Goal: Task Accomplishment & Management: Manage account settings

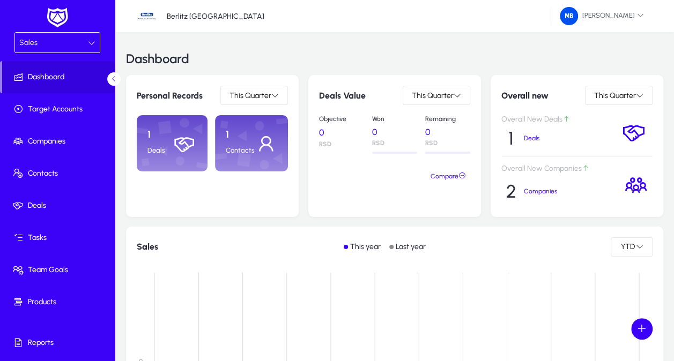
click at [93, 44] on div "Sales" at bounding box center [57, 43] width 85 height 20
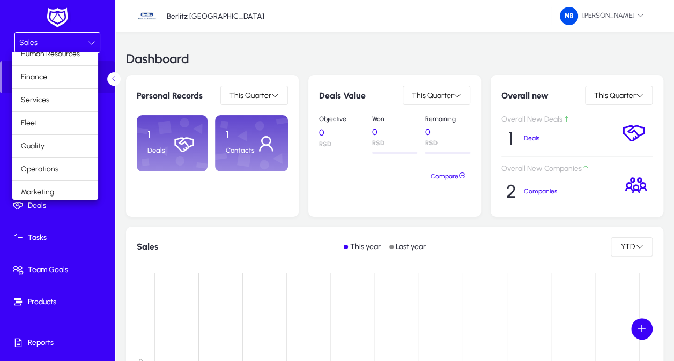
scroll to position [35, 0]
click at [67, 162] on mat-option "Operations" at bounding box center [55, 167] width 86 height 23
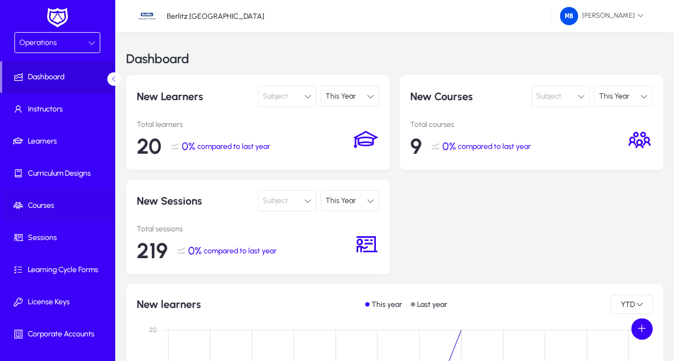
click at [61, 204] on span "Courses" at bounding box center [59, 205] width 115 height 11
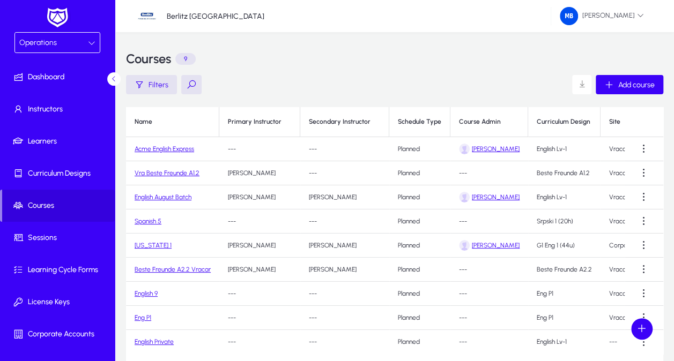
click at [181, 147] on link "Acme English Express" at bounding box center [164, 149] width 59 height 8
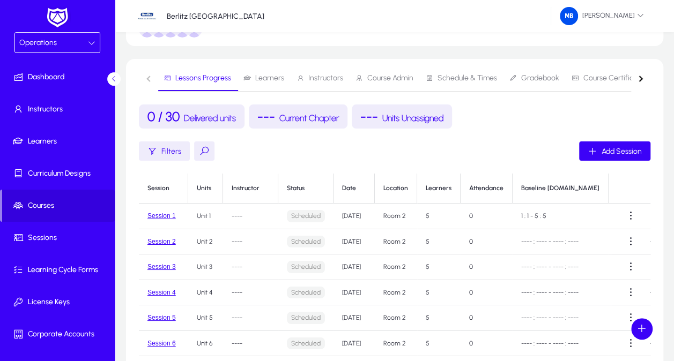
scroll to position [107, 0]
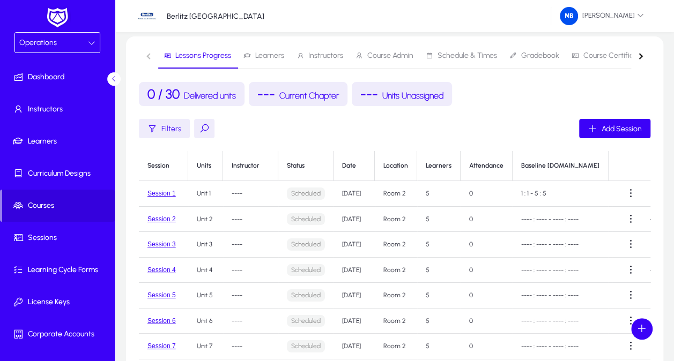
click at [309, 191] on p "Scheduled" at bounding box center [306, 194] width 38 height 12
click at [309, 195] on p "Scheduled" at bounding box center [306, 194] width 38 height 12
click at [296, 163] on div "Status" at bounding box center [296, 166] width 18 height 8
click at [313, 195] on p "Scheduled" at bounding box center [306, 194] width 38 height 12
click at [165, 197] on td "Session 1" at bounding box center [163, 194] width 49 height 26
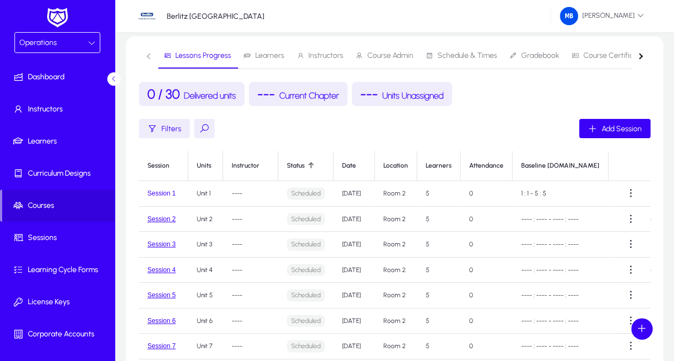
click at [165, 195] on button "Session 1" at bounding box center [161, 194] width 28 height 8
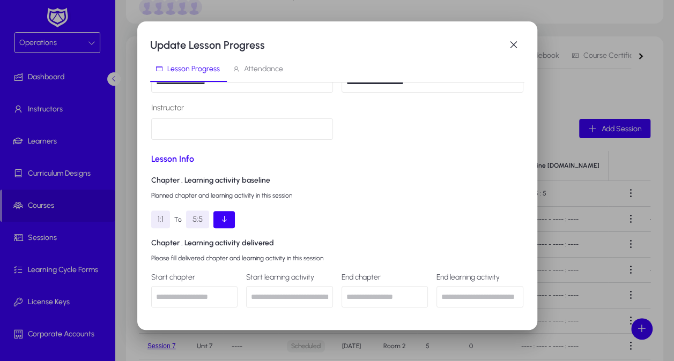
scroll to position [161, 0]
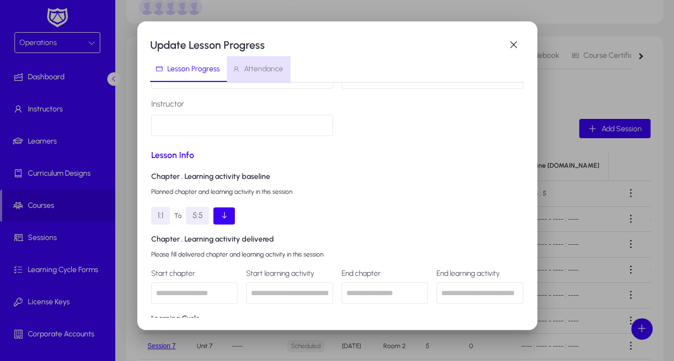
click at [260, 73] on span "Attendance" at bounding box center [263, 69] width 39 height 8
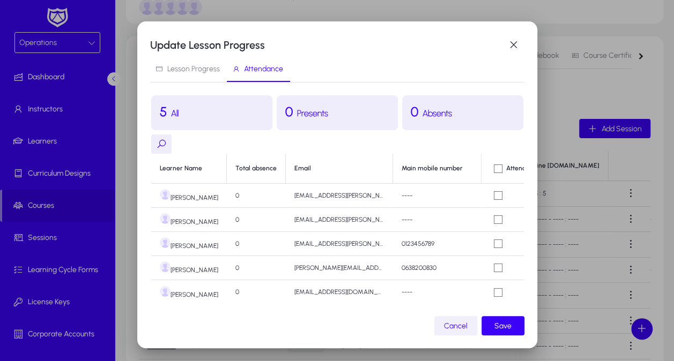
click at [462, 331] on span "button" at bounding box center [455, 326] width 43 height 26
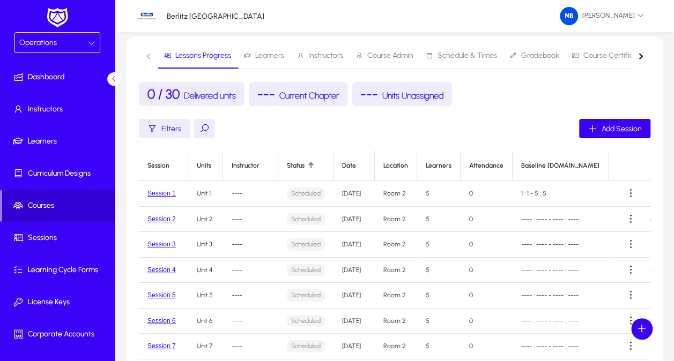
click at [51, 204] on span "Courses" at bounding box center [58, 205] width 113 height 11
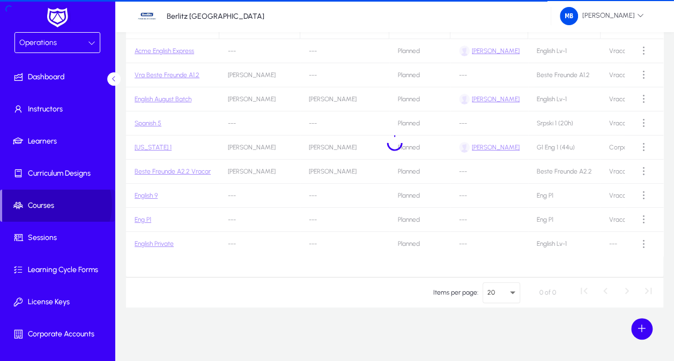
scroll to position [98, 0]
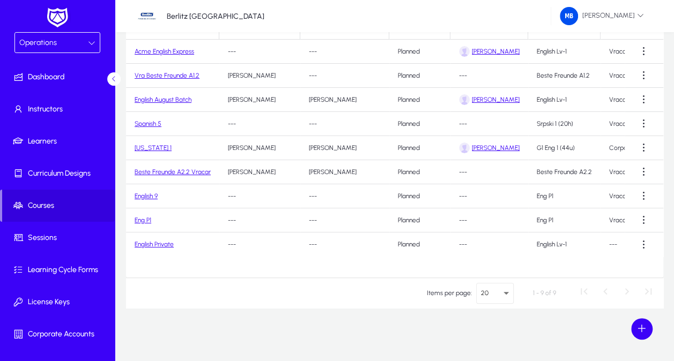
click at [169, 49] on link "Acme English Express" at bounding box center [164, 52] width 59 height 8
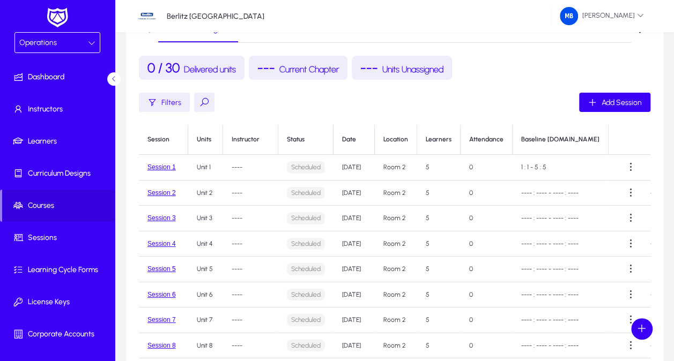
scroll to position [137, 0]
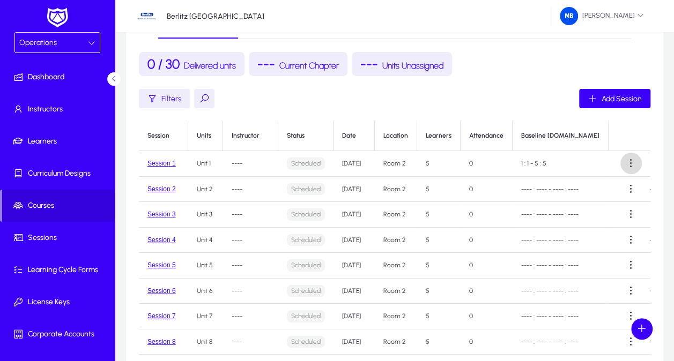
click at [624, 166] on span at bounding box center [630, 163] width 21 height 21
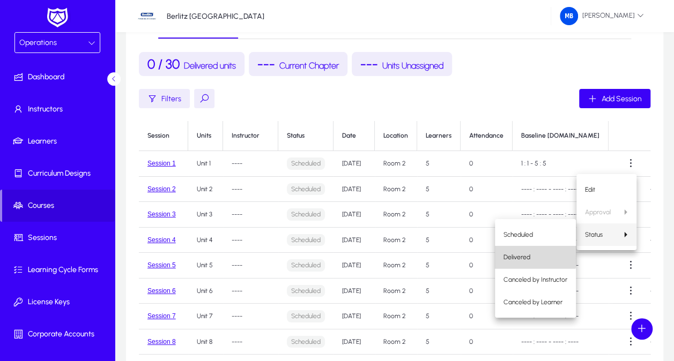
click at [515, 251] on button "Delivered" at bounding box center [535, 257] width 81 height 23
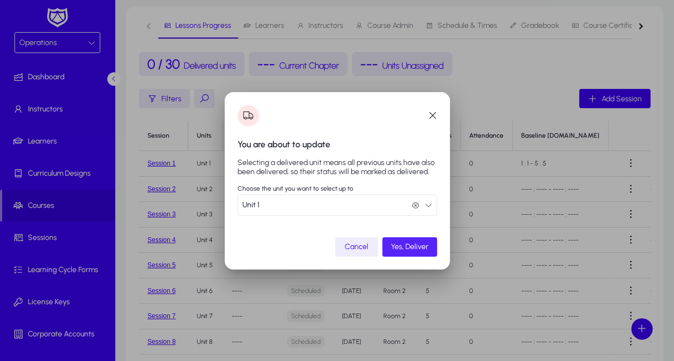
click at [410, 244] on span "Yes, Deliver" at bounding box center [410, 246] width 38 height 9
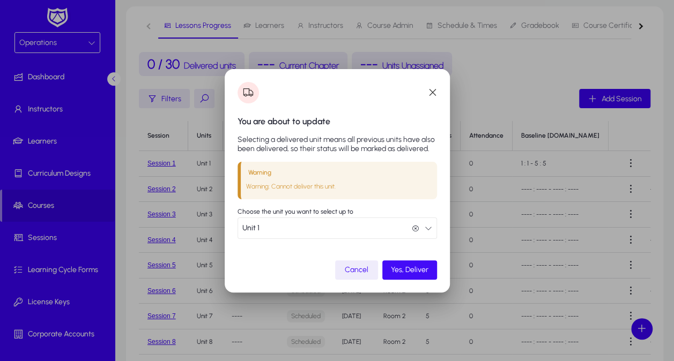
click at [406, 271] on span "Yes, Deliver" at bounding box center [410, 269] width 38 height 9
click at [431, 226] on icon "button" at bounding box center [429, 229] width 8 height 8
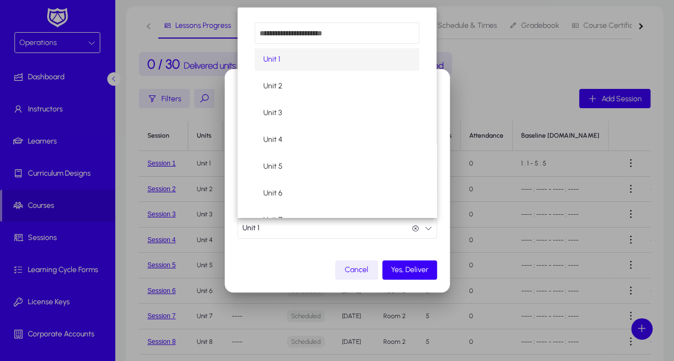
click at [431, 226] on div at bounding box center [337, 180] width 674 height 361
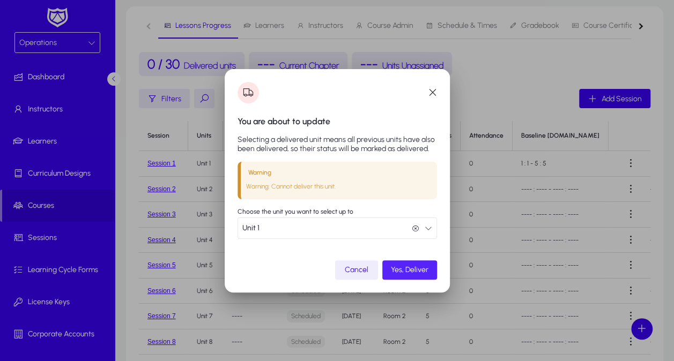
click at [406, 277] on span "submit" at bounding box center [409, 270] width 55 height 26
click at [431, 94] on span "button" at bounding box center [432, 92] width 21 height 21
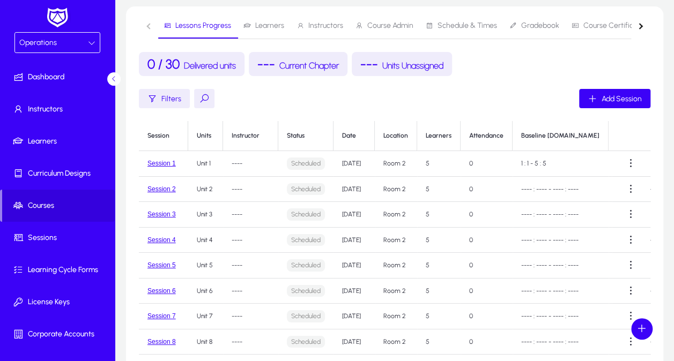
scroll to position [137, 0]
